Goal: Task Accomplishment & Management: Manage account settings

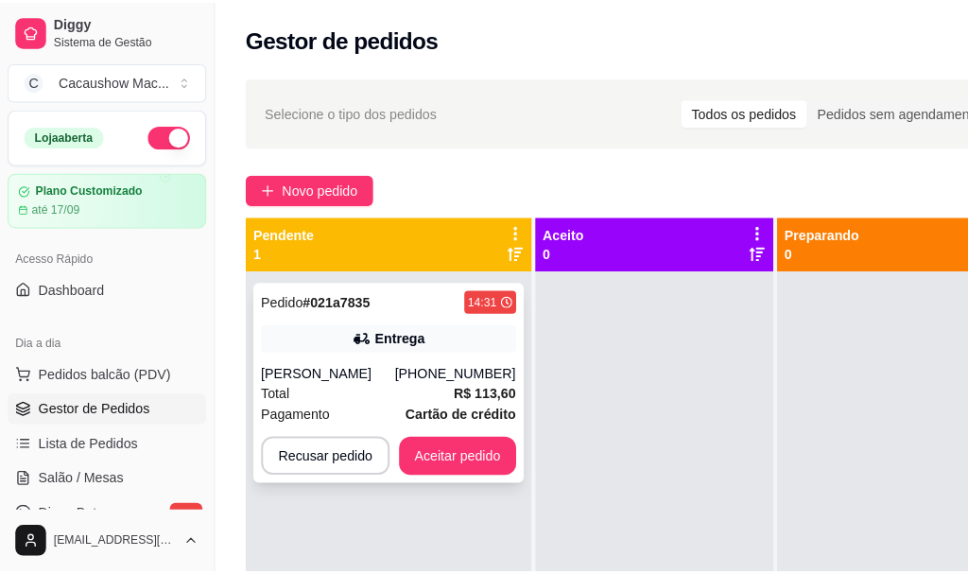
scroll to position [30, 0]
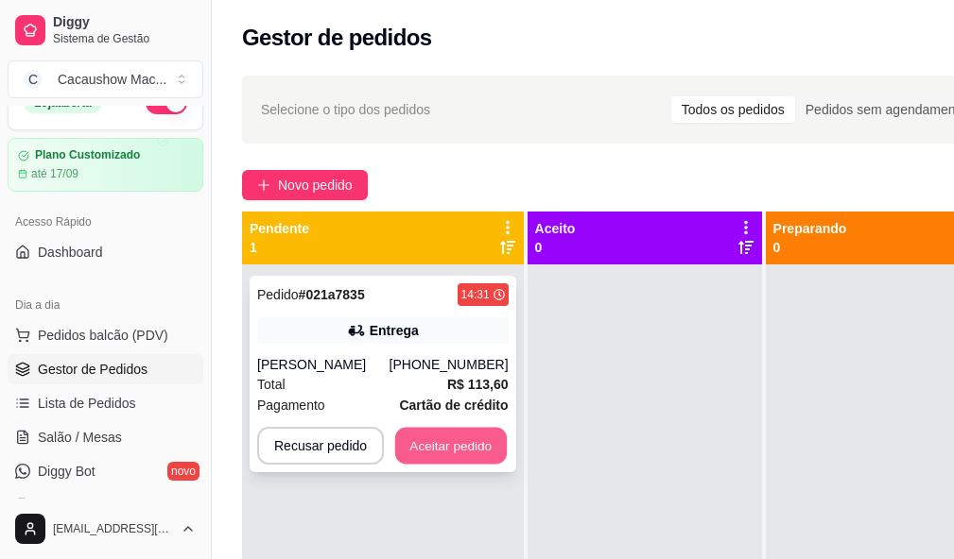
click at [464, 447] on button "Aceitar pedido" at bounding box center [451, 446] width 112 height 37
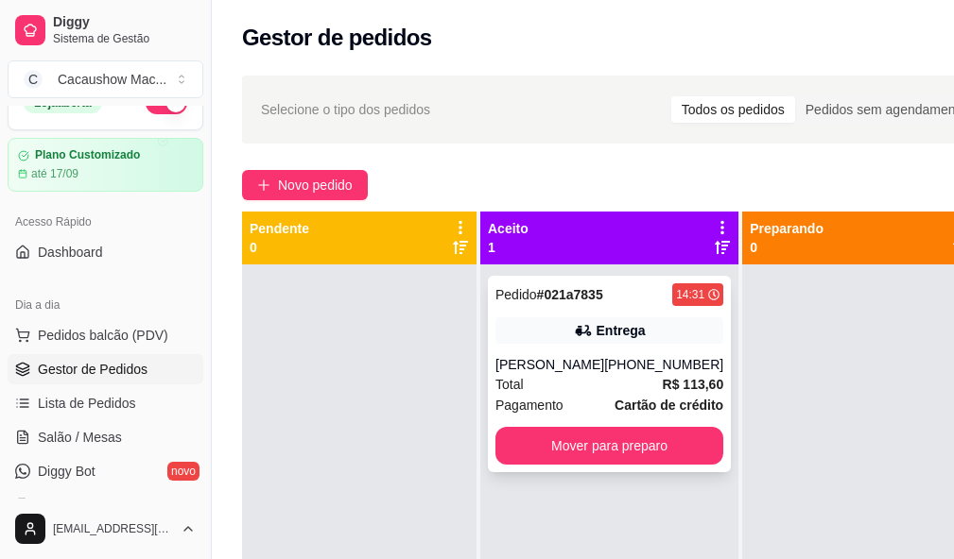
click at [563, 374] on div "[PERSON_NAME]" at bounding box center [549, 364] width 109 height 19
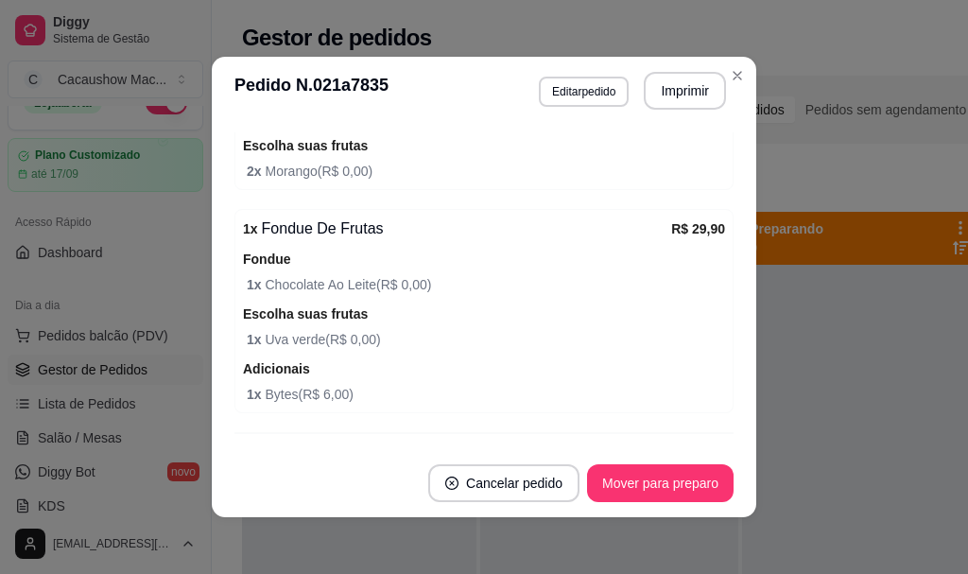
scroll to position [975, 0]
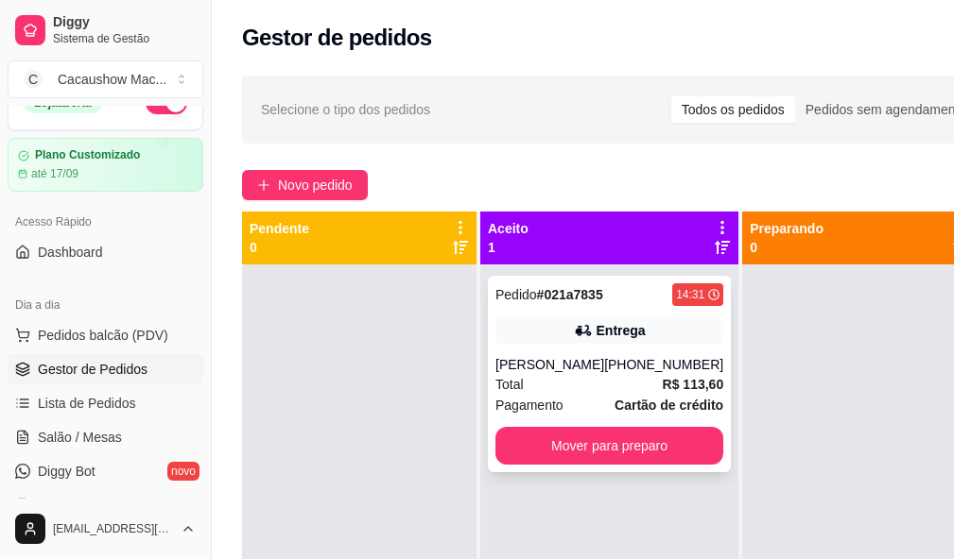
click at [664, 363] on div "[PHONE_NUMBER]" at bounding box center [663, 364] width 119 height 19
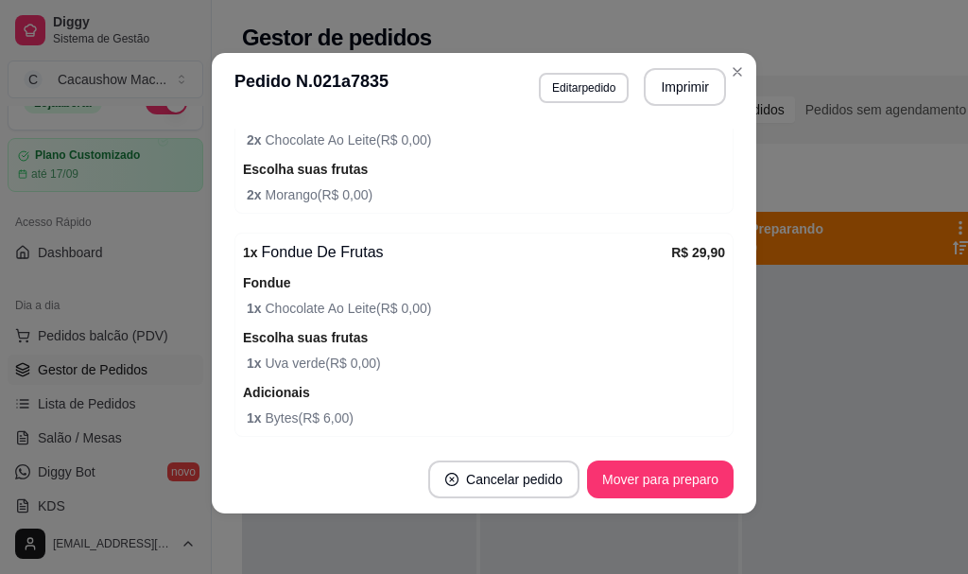
scroll to position [945, 0]
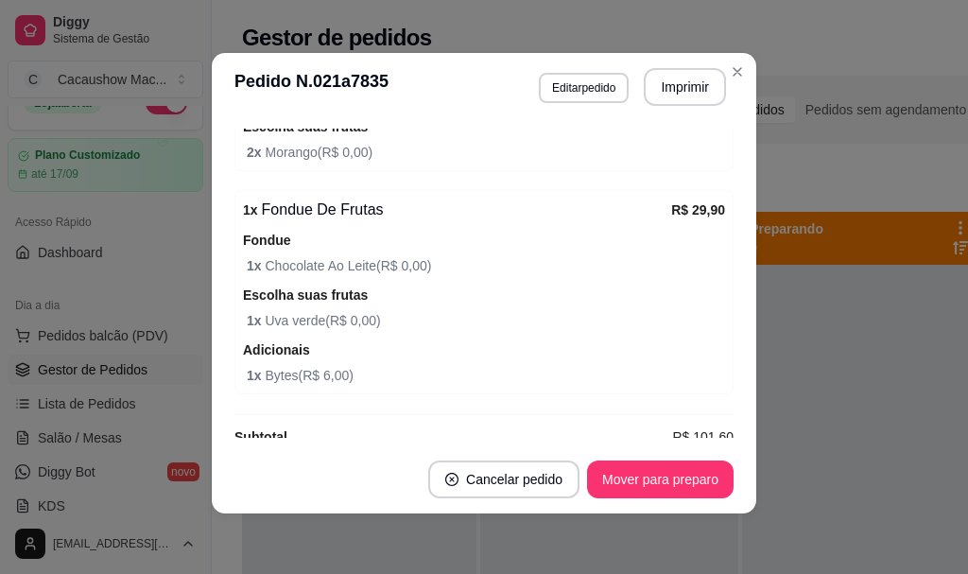
drag, startPoint x: 423, startPoint y: 239, endPoint x: 301, endPoint y: 360, distance: 171.7
click at [306, 357] on div "Adicionais 1 x Bytes ( R$ 6,00 )" at bounding box center [484, 361] width 482 height 47
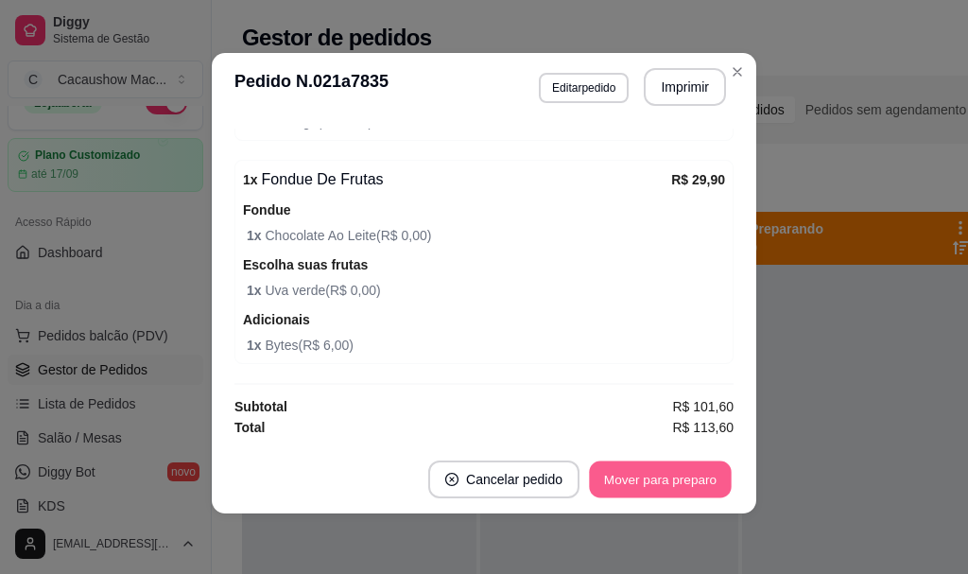
click at [704, 486] on button "Mover para preparo" at bounding box center [660, 479] width 142 height 37
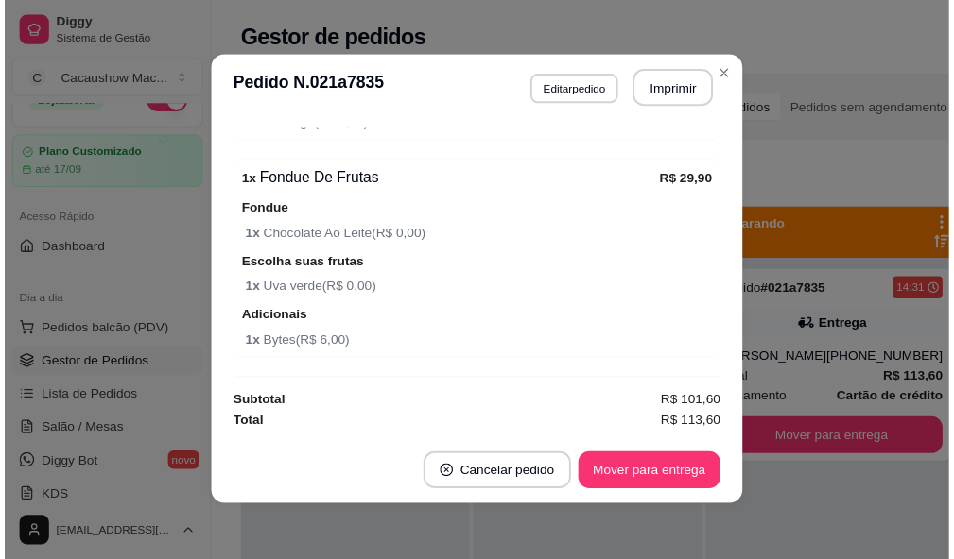
scroll to position [0, 0]
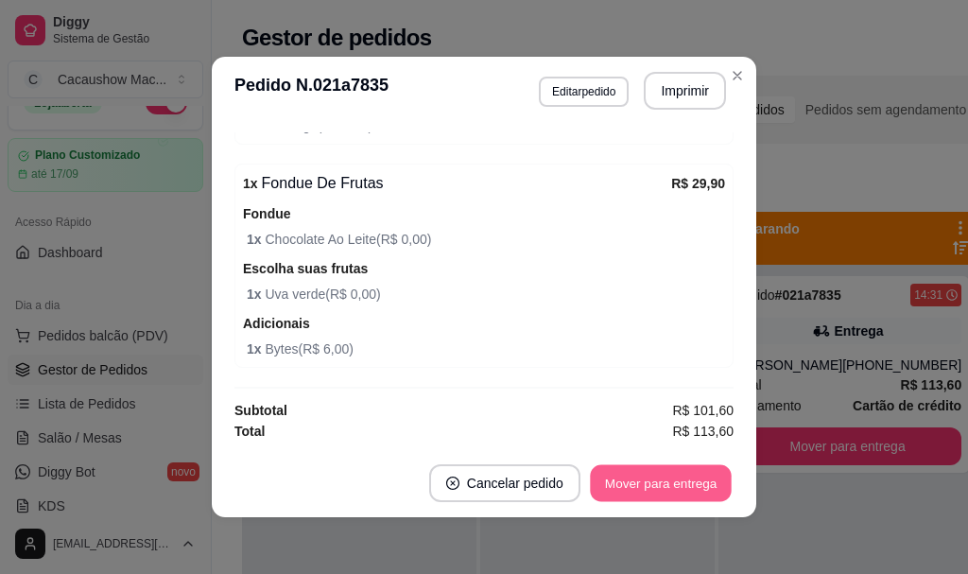
click at [662, 496] on button "Mover para entrega" at bounding box center [661, 483] width 142 height 37
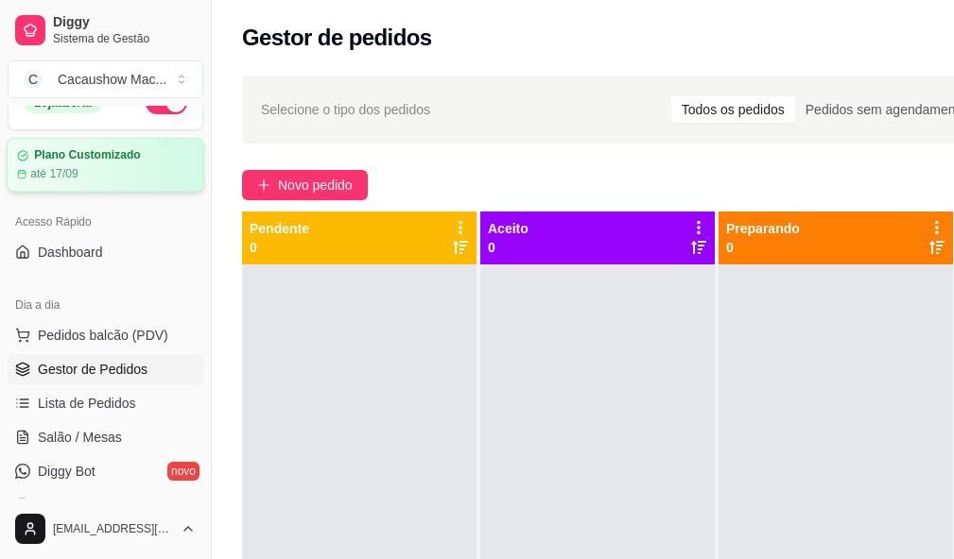
click at [143, 165] on div "Plano Customizado até 17/09" at bounding box center [105, 164] width 177 height 33
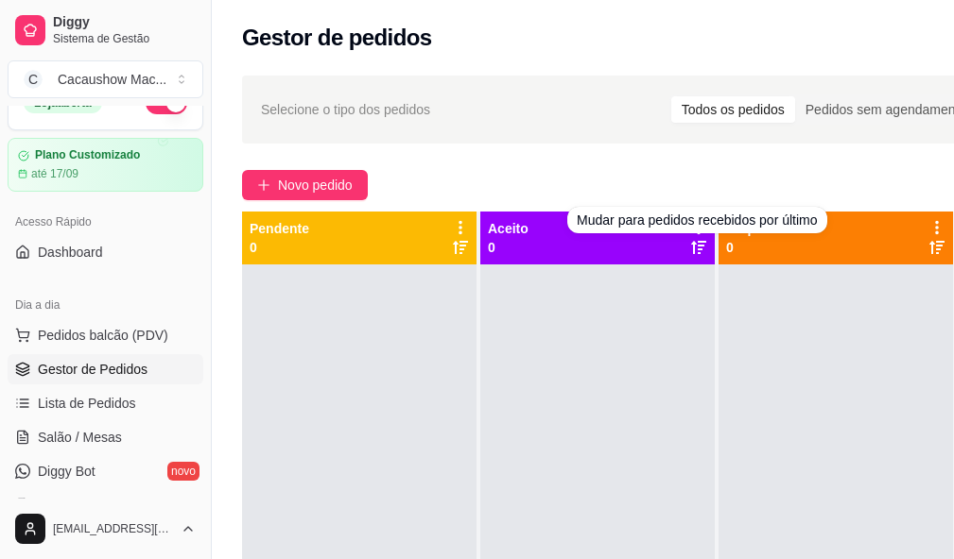
drag, startPoint x: 741, startPoint y: 238, endPoint x: 811, endPoint y: 231, distance: 70.3
click at [814, 229] on div "Mudar para pedidos recebidos por último" at bounding box center [696, 220] width 259 height 26
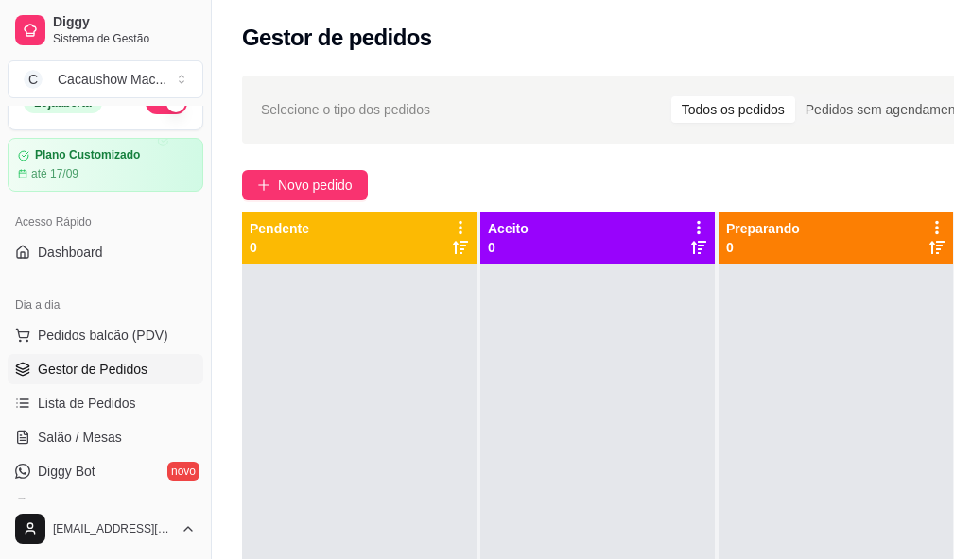
click at [782, 257] on div "Preparando 0" at bounding box center [835, 238] width 234 height 53
click at [581, 230] on div "Aceito 0" at bounding box center [597, 238] width 219 height 38
click at [355, 232] on div "Pendente 0" at bounding box center [358, 238] width 219 height 38
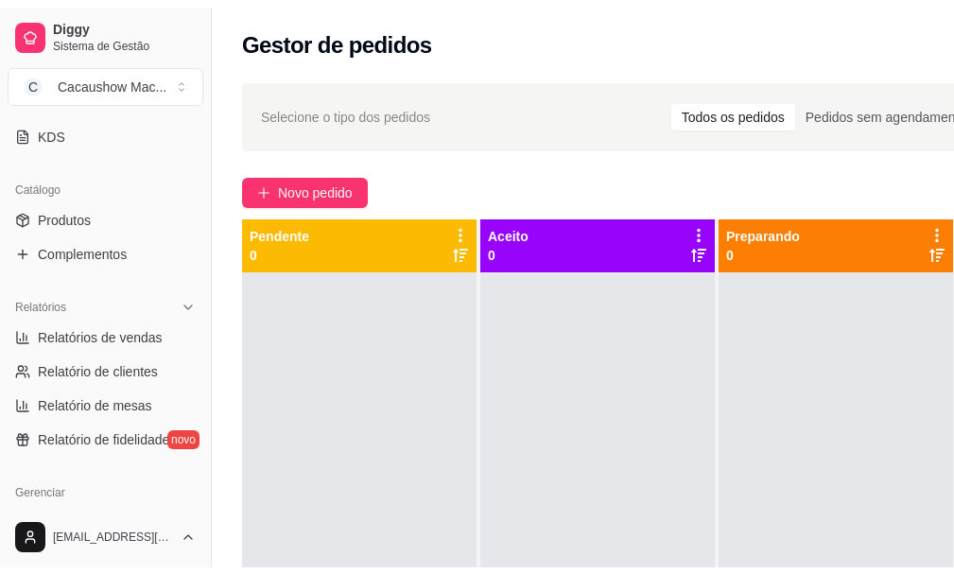
scroll to position [472, 0]
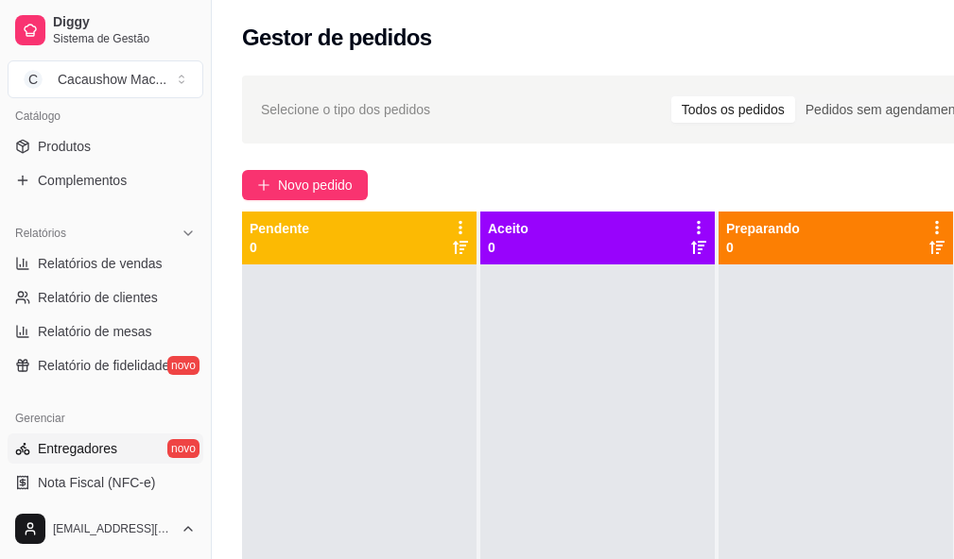
click at [122, 453] on link "Entregadores novo" at bounding box center [106, 449] width 196 height 30
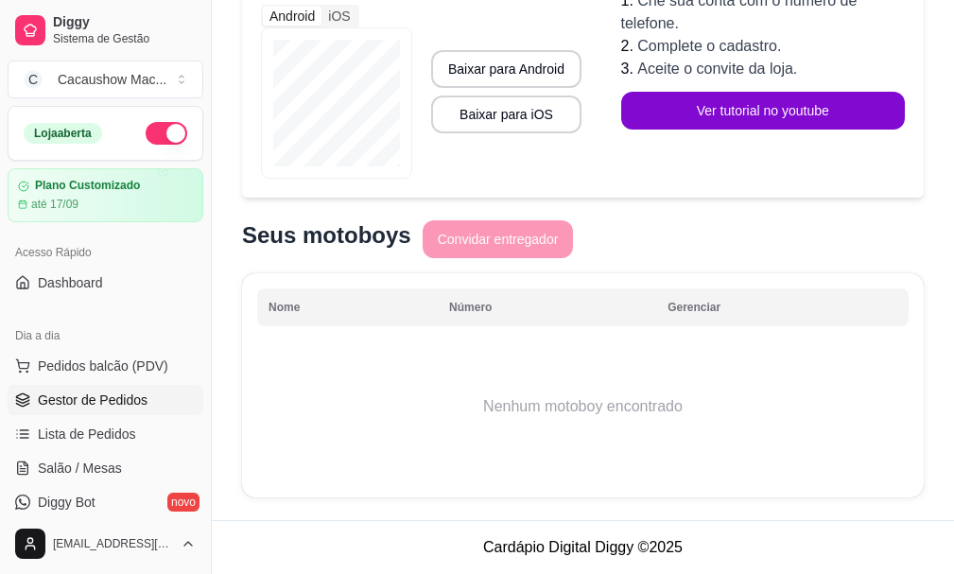
click at [128, 407] on span "Gestor de Pedidos" at bounding box center [93, 399] width 110 height 19
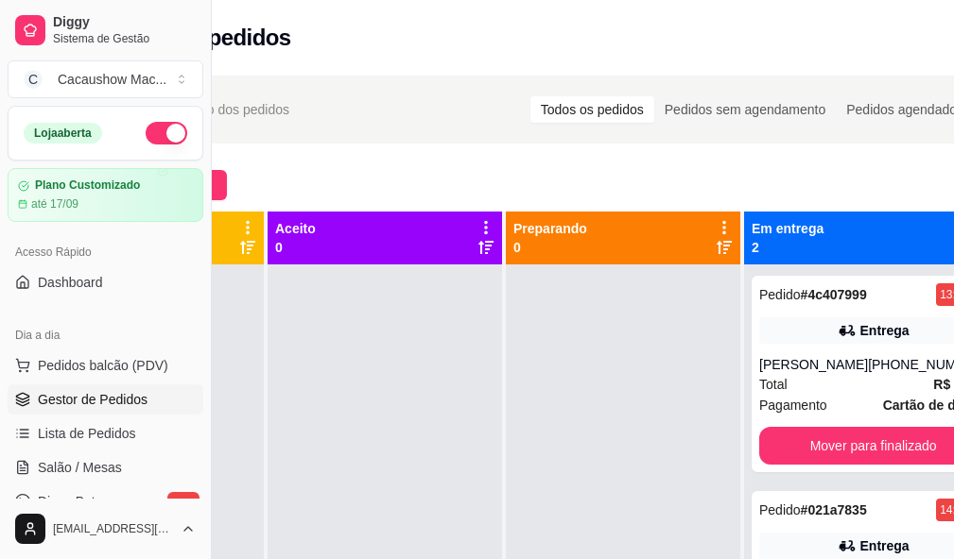
scroll to position [0, 212]
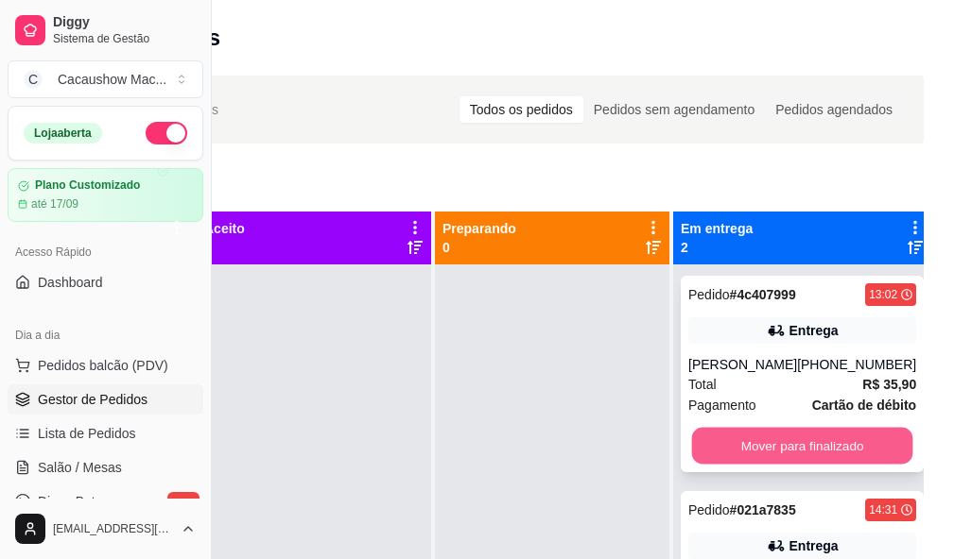
click at [846, 445] on button "Mover para finalizado" at bounding box center [802, 446] width 221 height 37
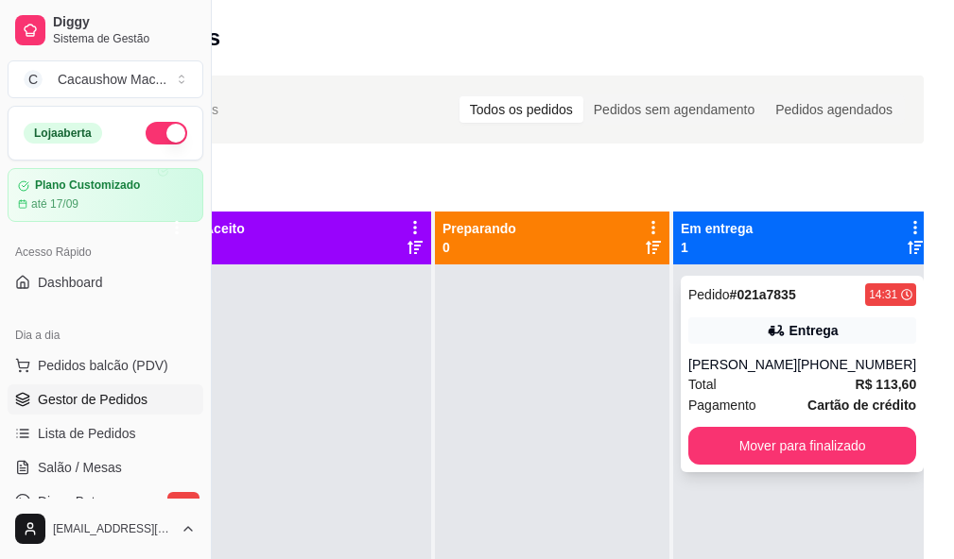
click at [855, 392] on strong "R$ 113,60" at bounding box center [885, 384] width 61 height 15
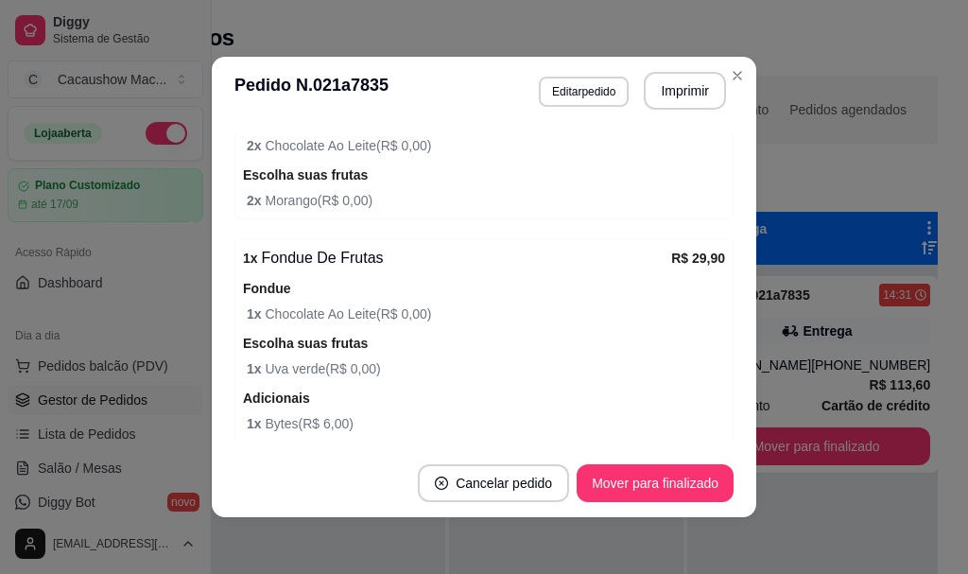
scroll to position [945, 0]
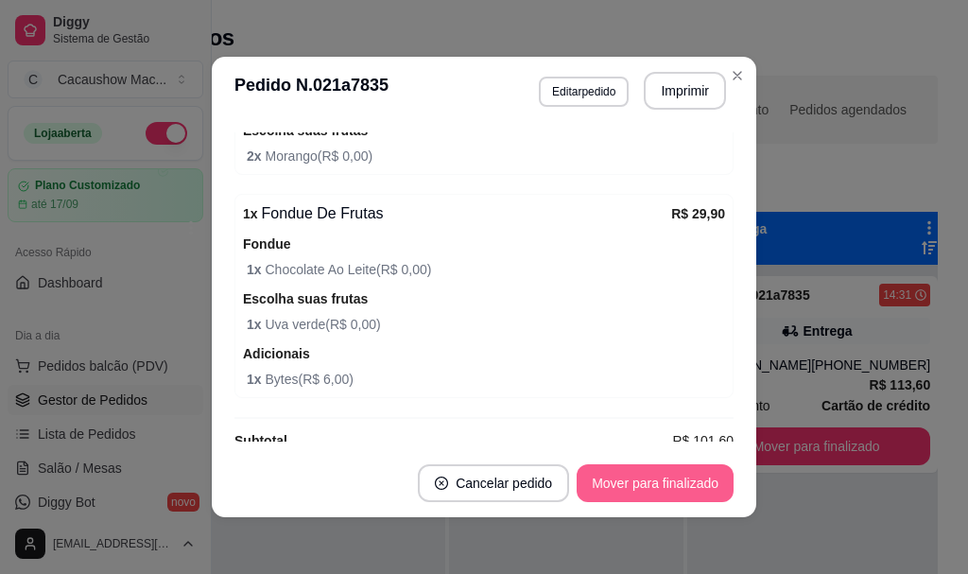
click at [643, 486] on button "Mover para finalizado" at bounding box center [654, 483] width 157 height 38
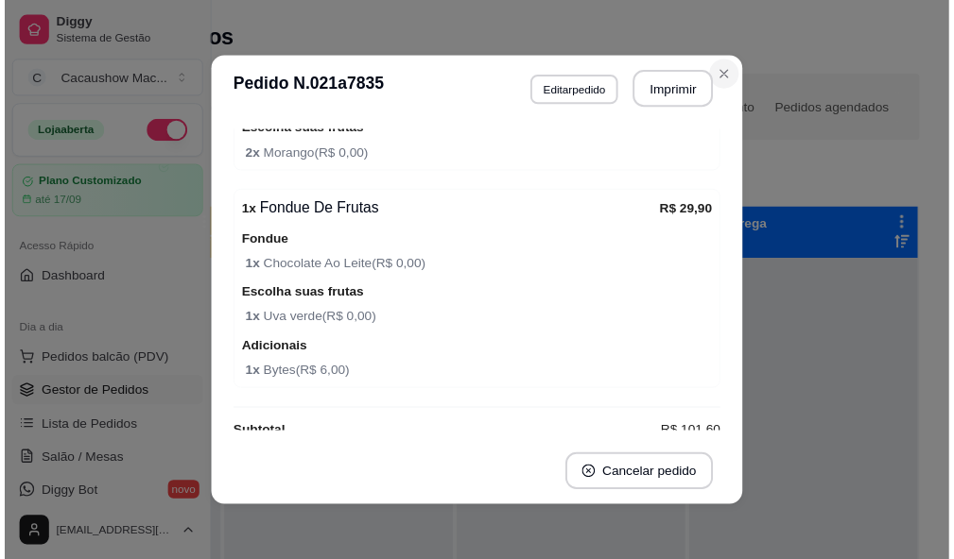
scroll to position [0, 58]
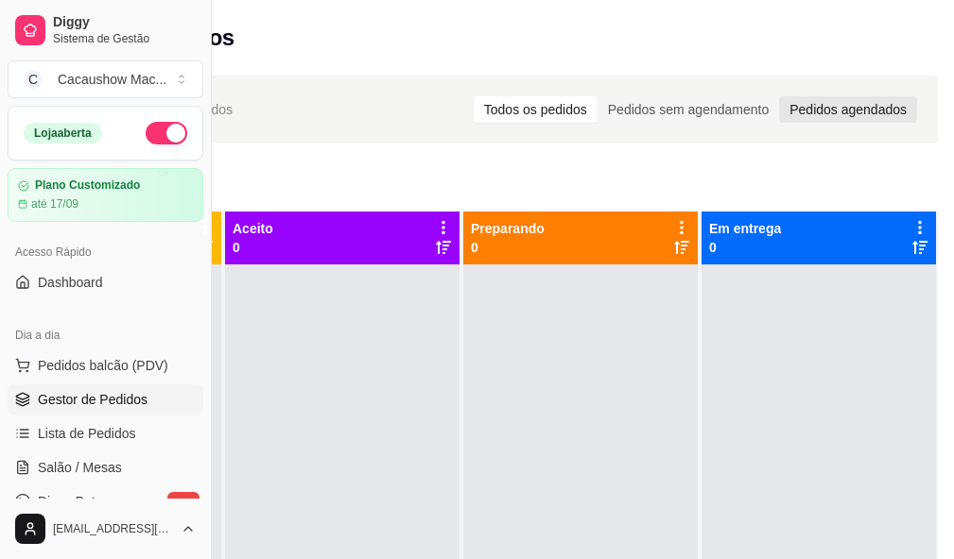
click at [849, 113] on div "Pedidos agendados" at bounding box center [848, 109] width 138 height 26
click at [779, 96] on input "Pedidos agendados" at bounding box center [779, 96] width 0 height 0
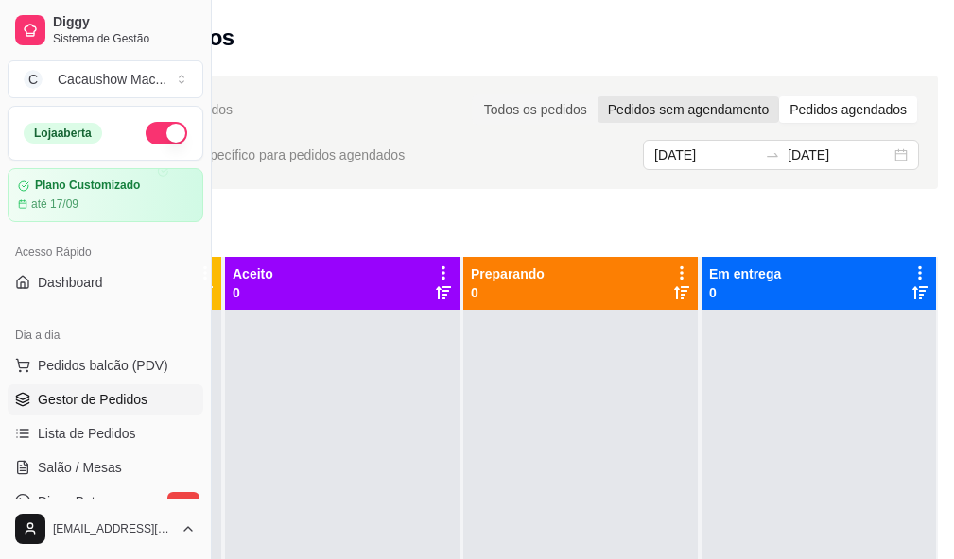
click at [732, 106] on div "Pedidos sem agendamento" at bounding box center [687, 109] width 181 height 26
click at [597, 96] on input "Pedidos sem agendamento" at bounding box center [597, 96] width 0 height 0
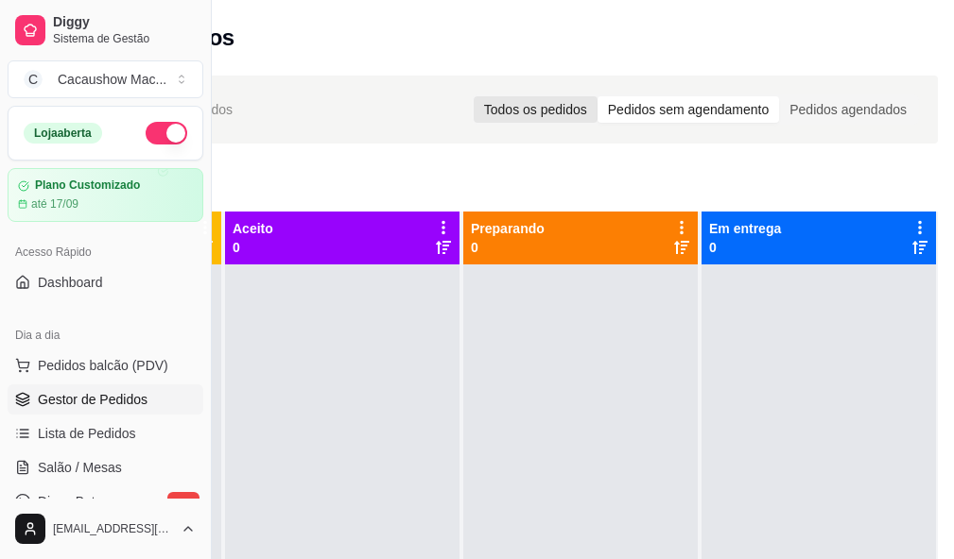
click at [574, 101] on div "Todos os pedidos" at bounding box center [535, 109] width 124 height 26
click at [473, 96] on input "Todos os pedidos" at bounding box center [473, 96] width 0 height 0
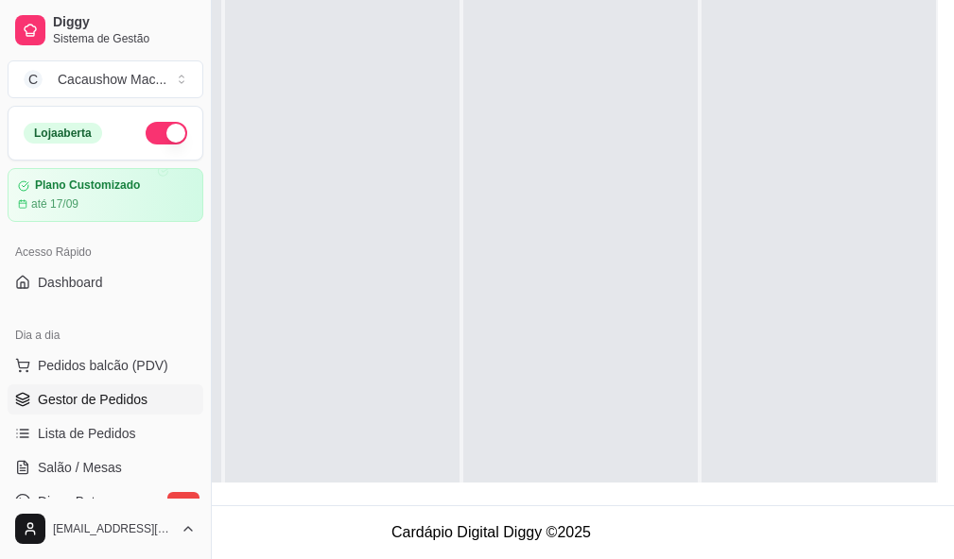
scroll to position [0, 198]
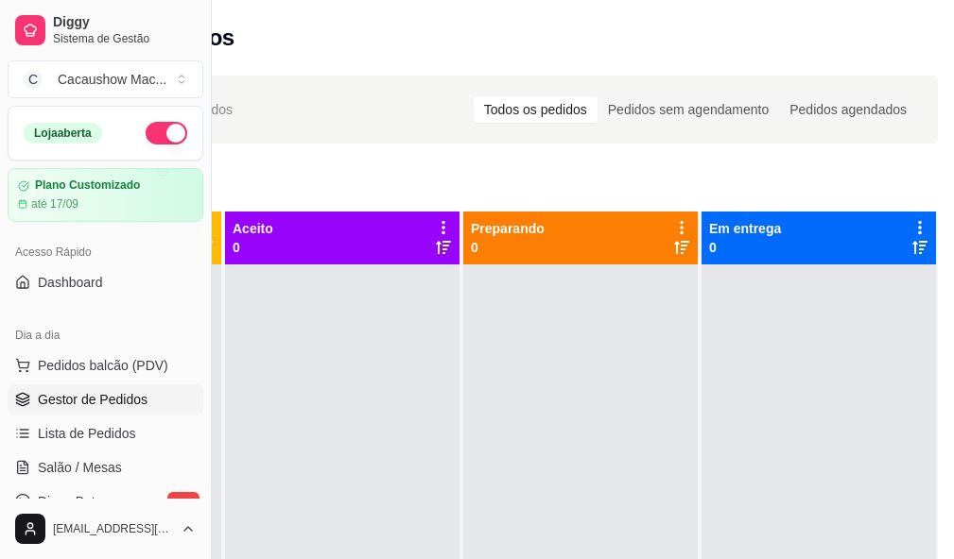
drag, startPoint x: 434, startPoint y: 163, endPoint x: 421, endPoint y: 149, distance: 18.1
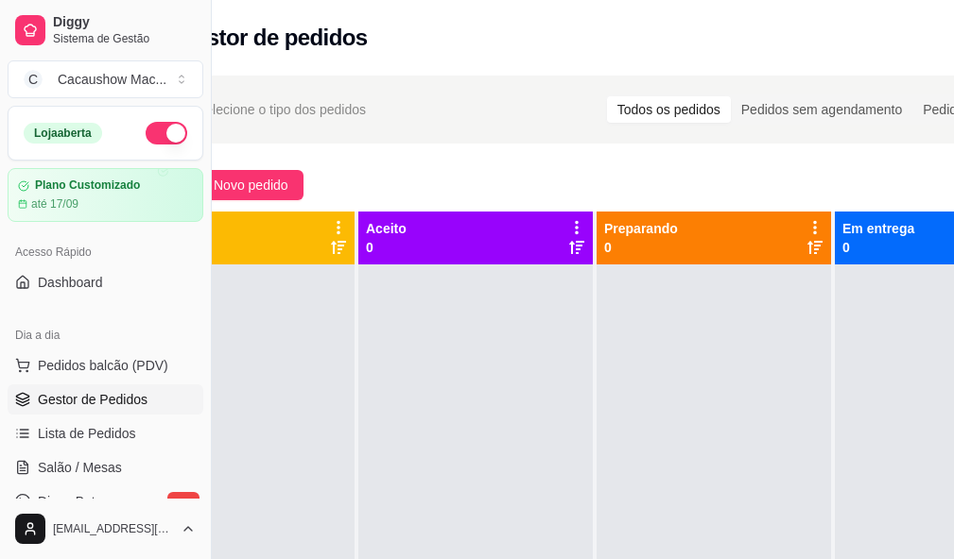
scroll to position [0, 0]
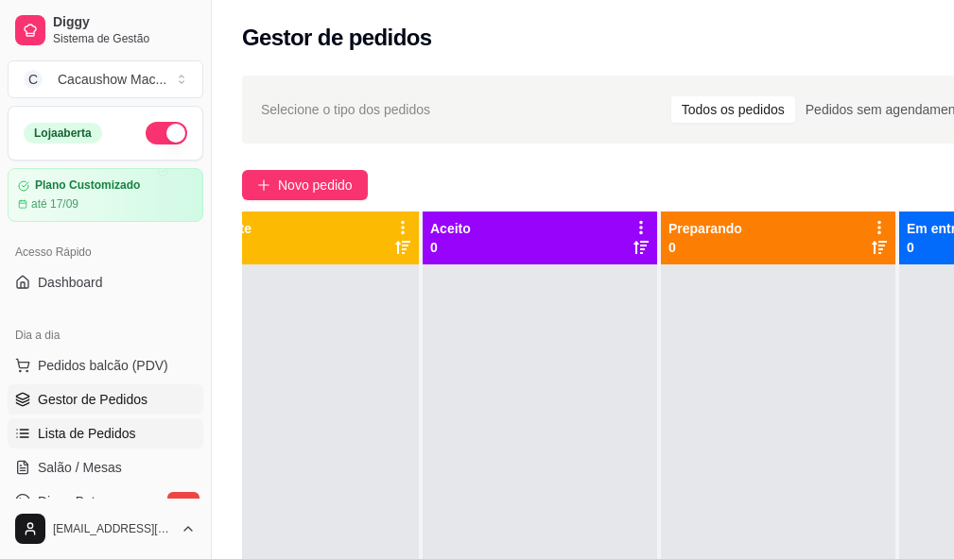
click at [109, 423] on link "Lista de Pedidos" at bounding box center [106, 434] width 196 height 30
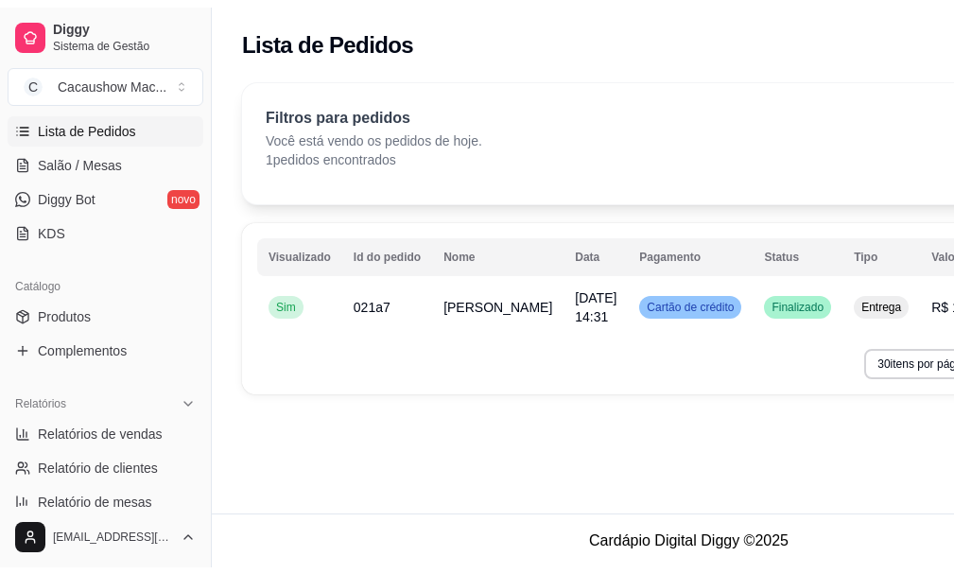
scroll to position [378, 0]
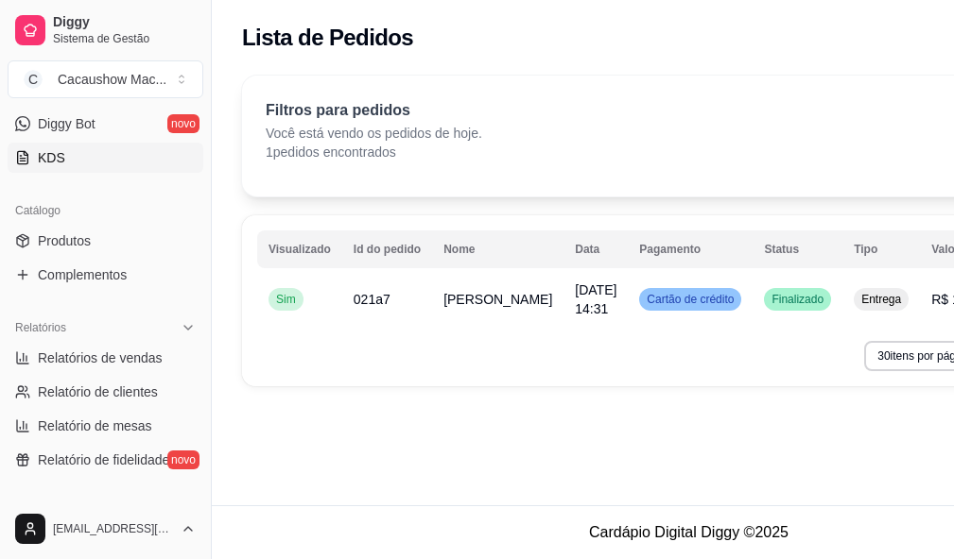
click at [104, 157] on link "KDS" at bounding box center [106, 158] width 196 height 30
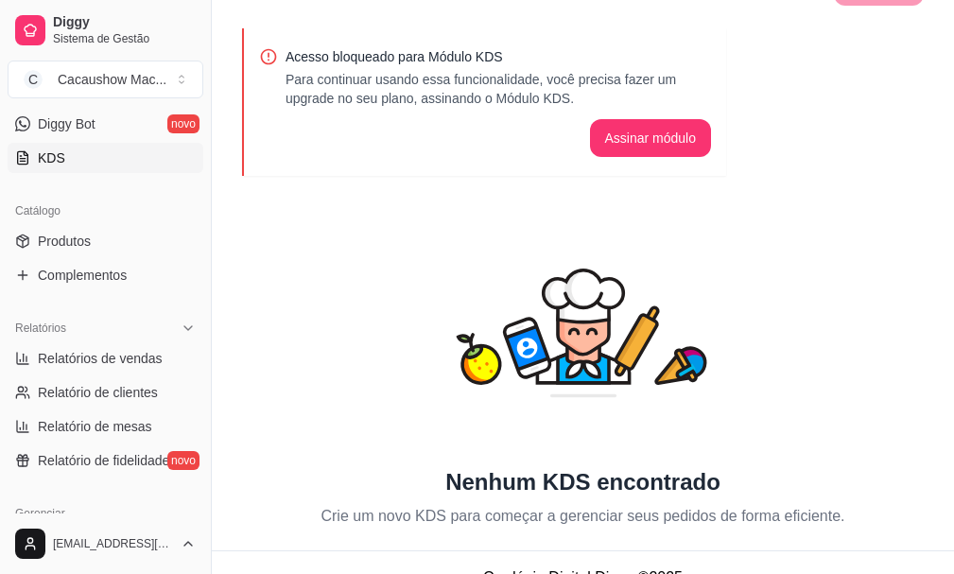
scroll to position [85, 0]
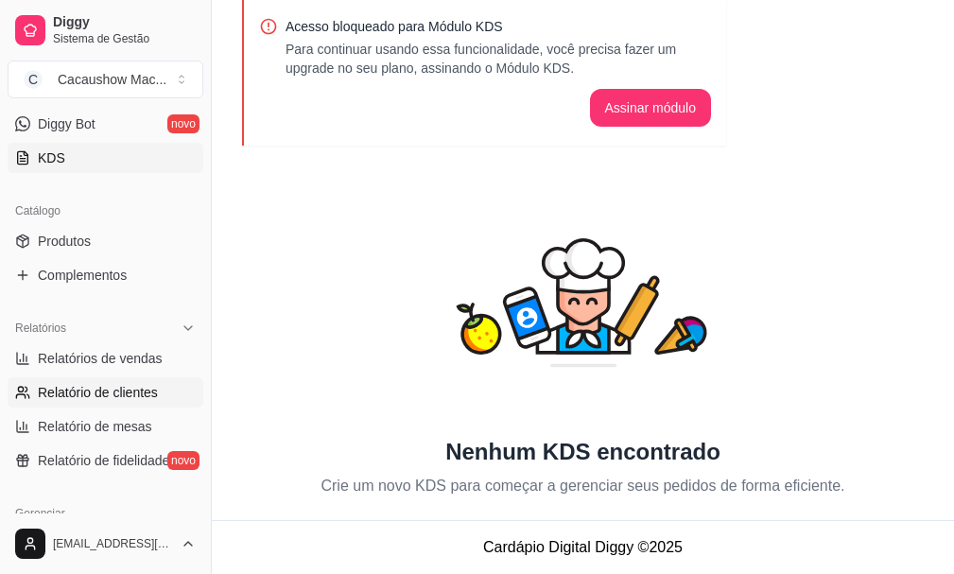
click at [156, 393] on link "Relatório de clientes" at bounding box center [106, 392] width 196 height 30
select select "30"
select select "HIGHEST_TOTAL_SPENT_WITH_ORDERS"
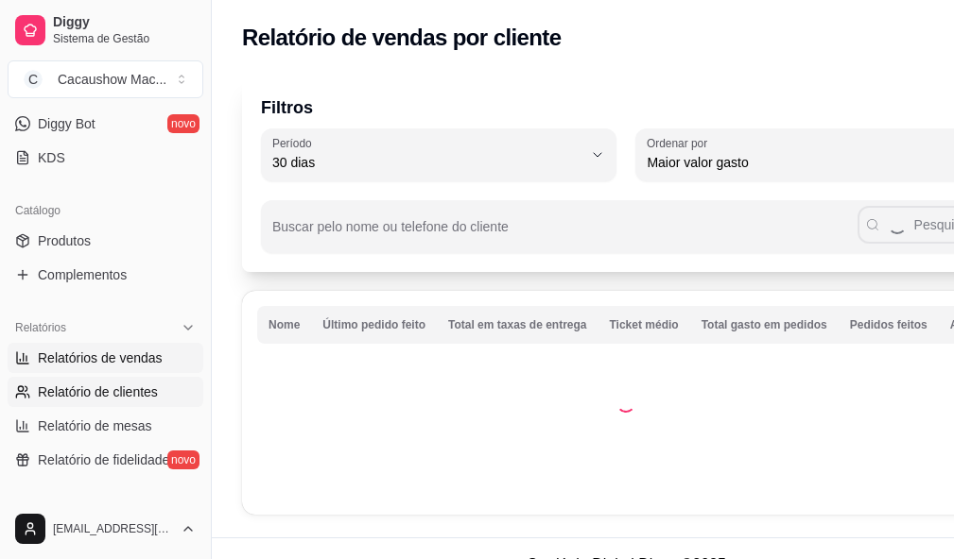
click at [152, 369] on link "Relatórios de vendas" at bounding box center [106, 358] width 196 height 30
select select "ALL"
select select "0"
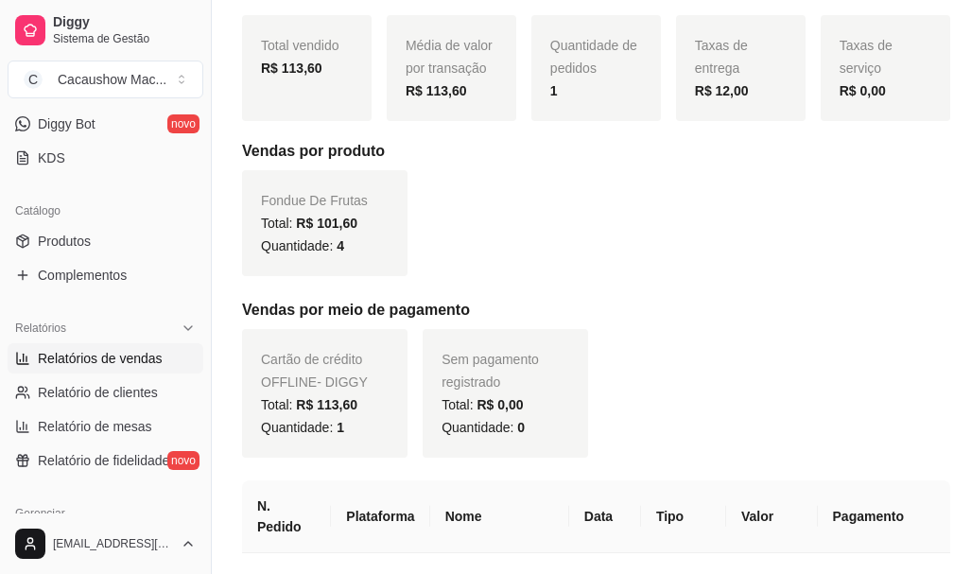
scroll to position [283, 0]
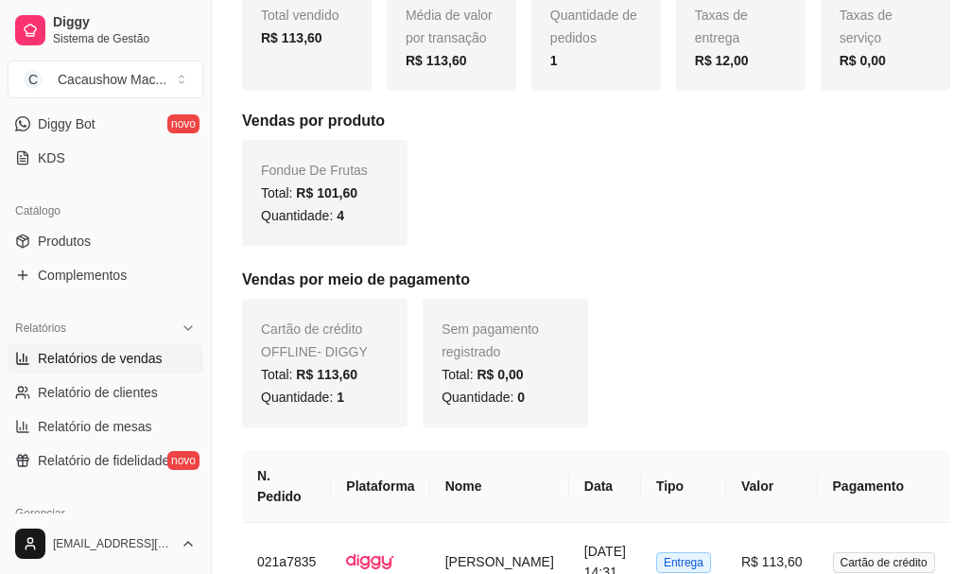
click at [370, 198] on div "Fondue De Frutas Total: R$ 101,60 Quantidade: 4" at bounding box center [324, 193] width 165 height 106
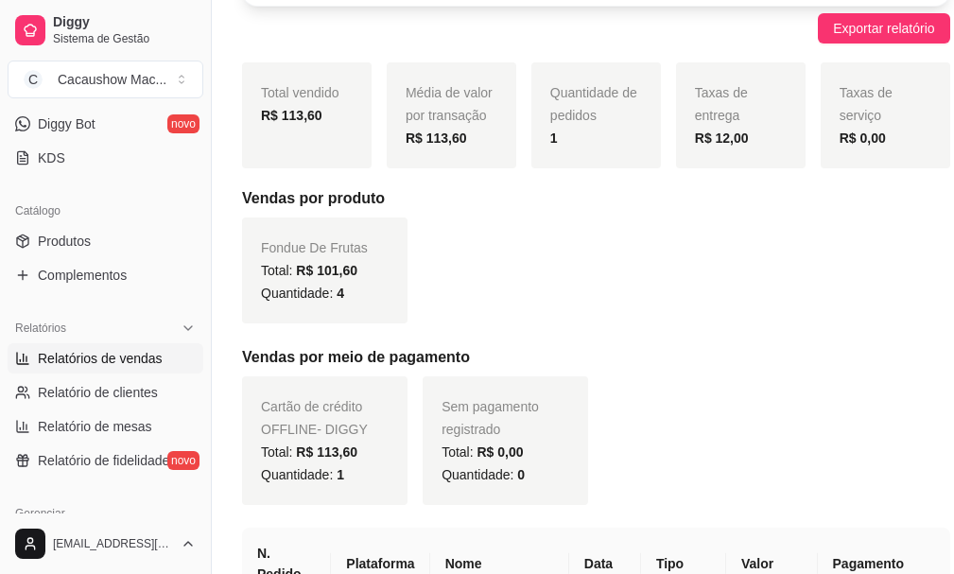
scroll to position [0, 0]
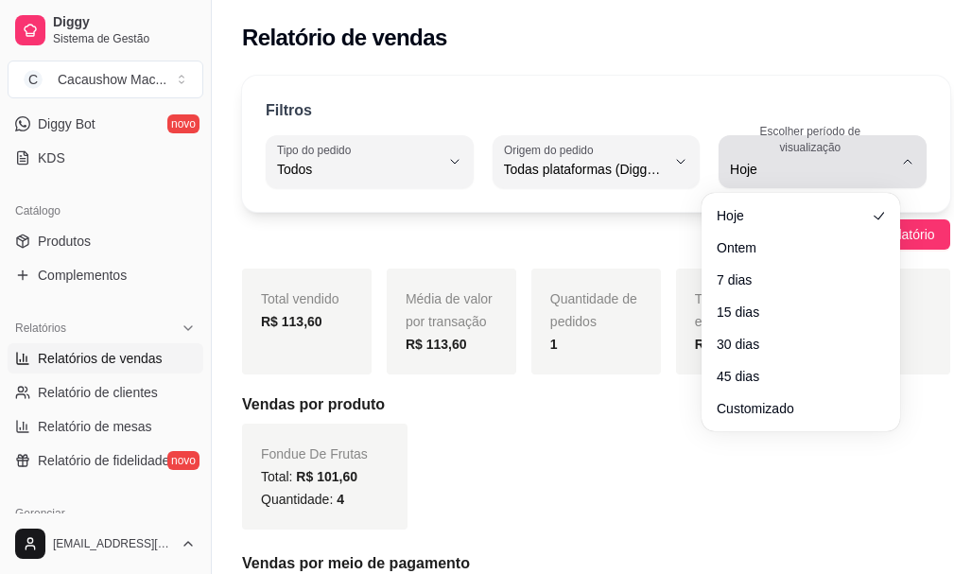
click at [754, 178] on span "Hoje" at bounding box center [811, 169] width 163 height 19
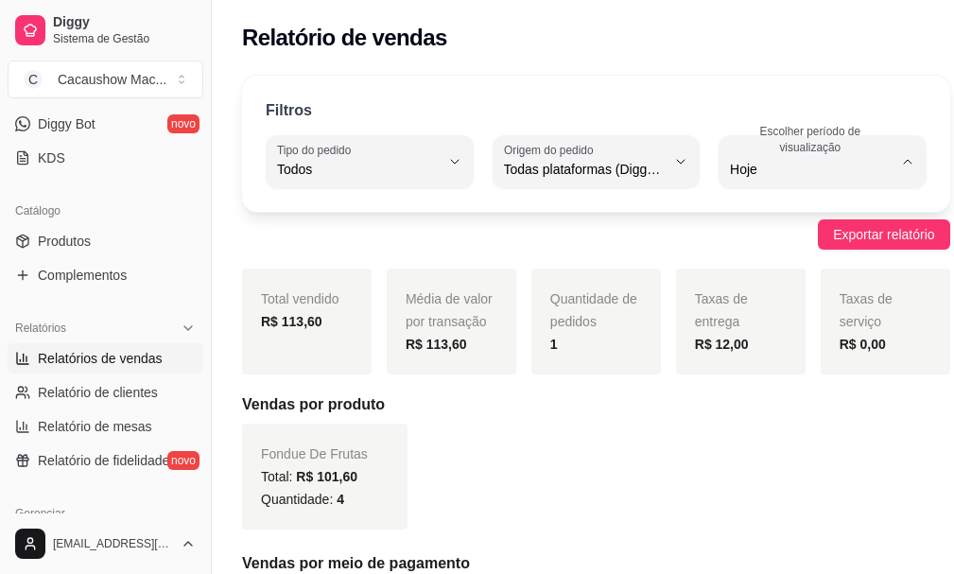
click at [782, 374] on span "45 dias" at bounding box center [791, 369] width 144 height 18
type input "45"
select select "45"
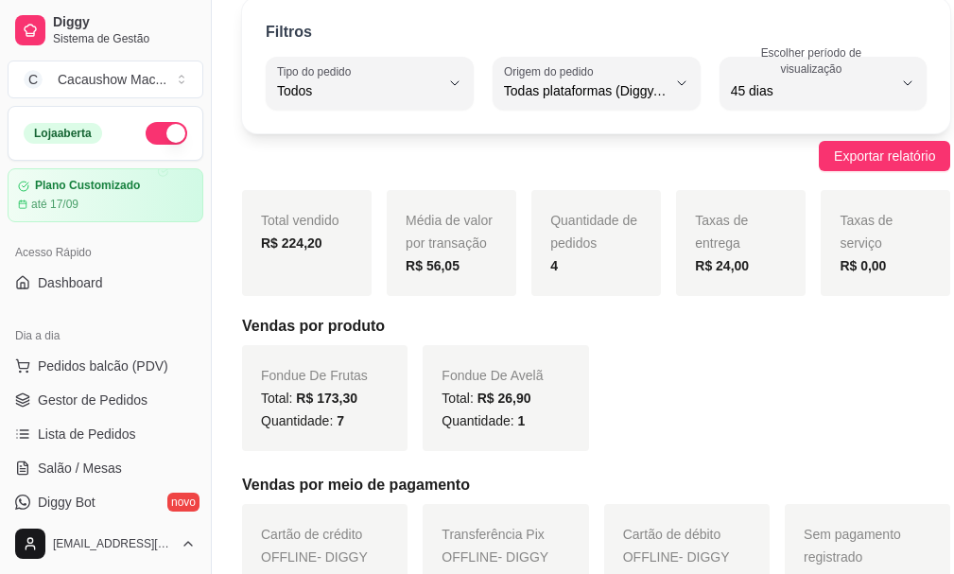
scroll to position [60, 0]
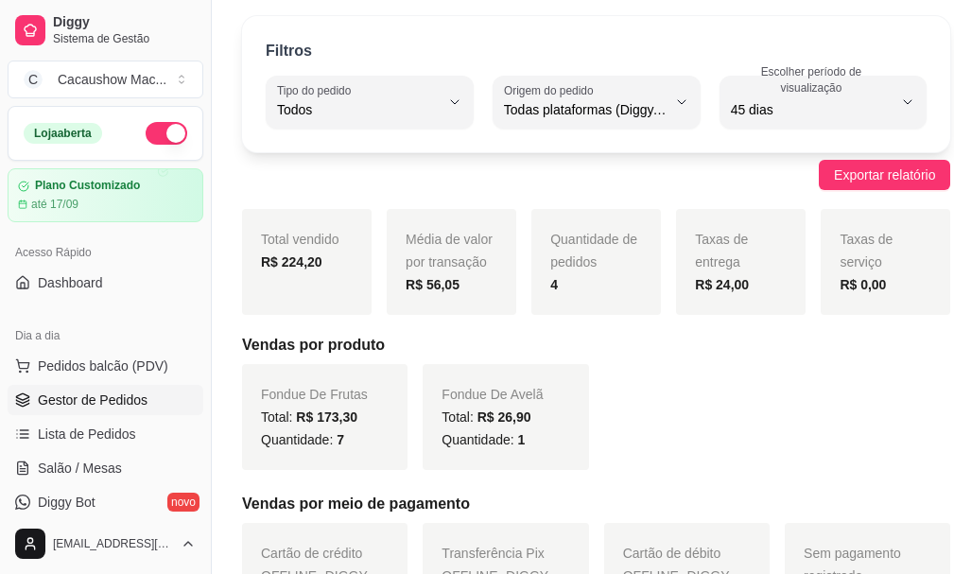
click at [126, 405] on span "Gestor de Pedidos" at bounding box center [93, 399] width 110 height 19
